Goal: Find specific page/section: Find specific page/section

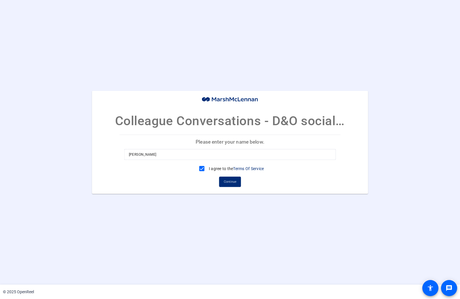
click at [208, 156] on input "Matthew Barraro" at bounding box center [230, 154] width 203 height 7
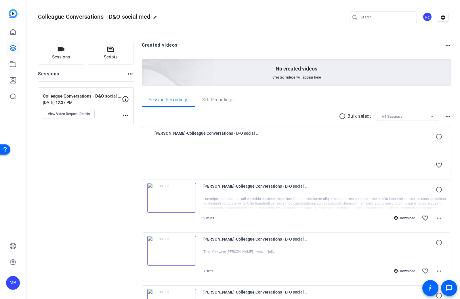
scroll to position [114, 0]
click at [181, 100] on span "Session Recordings" at bounding box center [169, 100] width 40 height 5
click at [13, 36] on link at bounding box center [13, 32] width 14 height 14
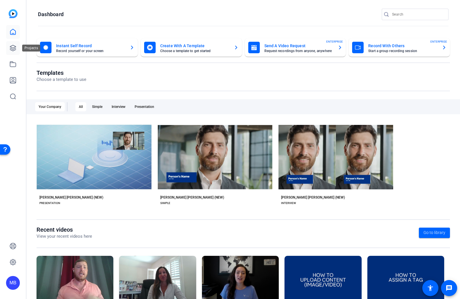
click at [14, 47] on icon at bounding box center [13, 48] width 6 height 6
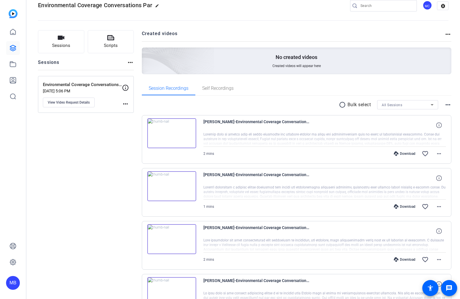
scroll to position [61, 0]
